Goal: Information Seeking & Learning: Learn about a topic

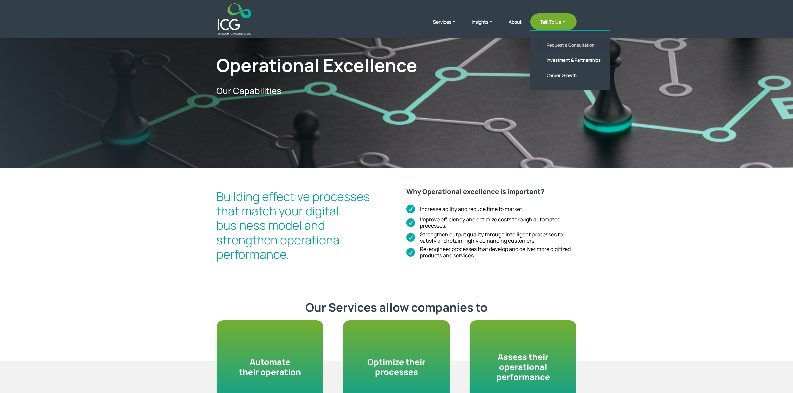
scroll to position [125, 0]
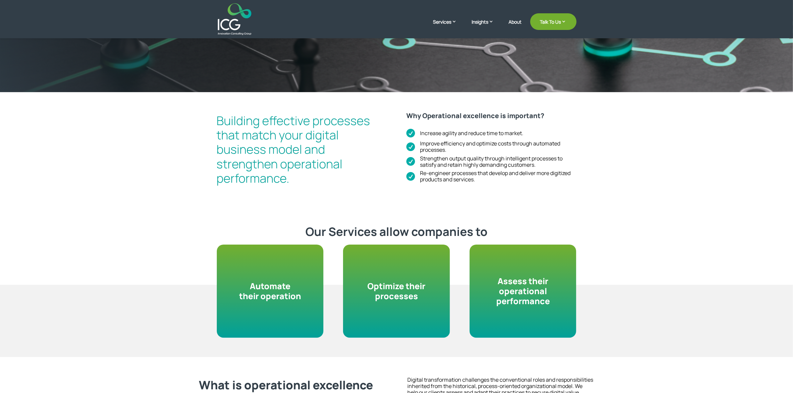
click at [420, 113] on h3 "Why Operational excellence is important?" at bounding box center [491, 117] width 170 height 11
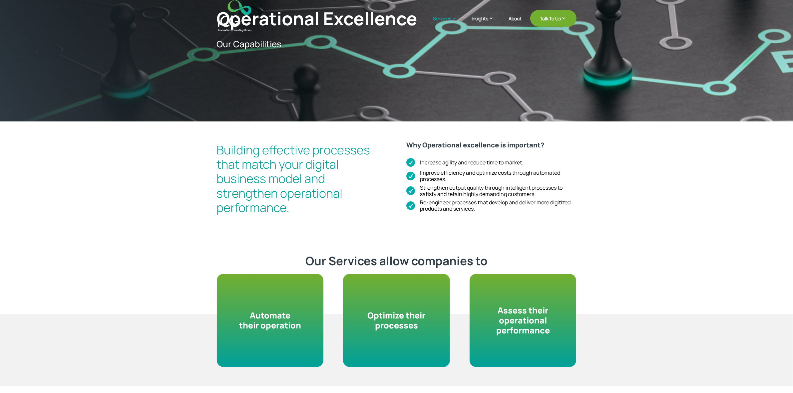
scroll to position [0, 0]
